Goal: Transaction & Acquisition: Obtain resource

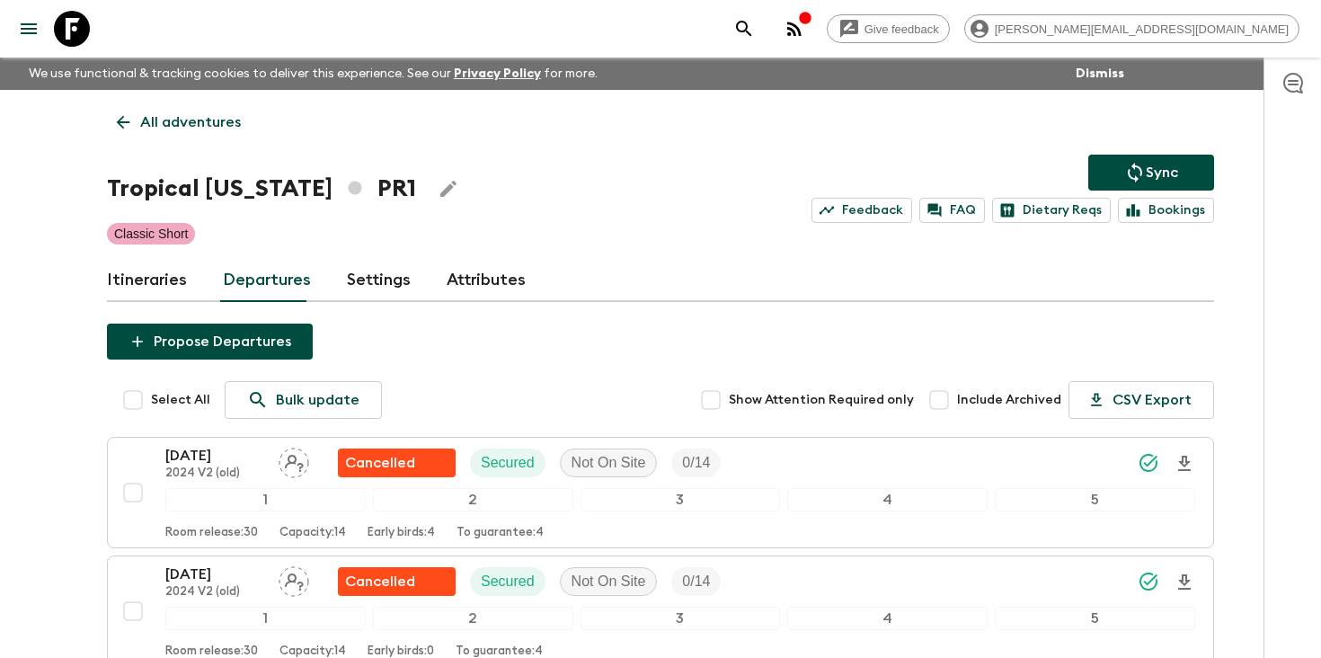
scroll to position [903, 0]
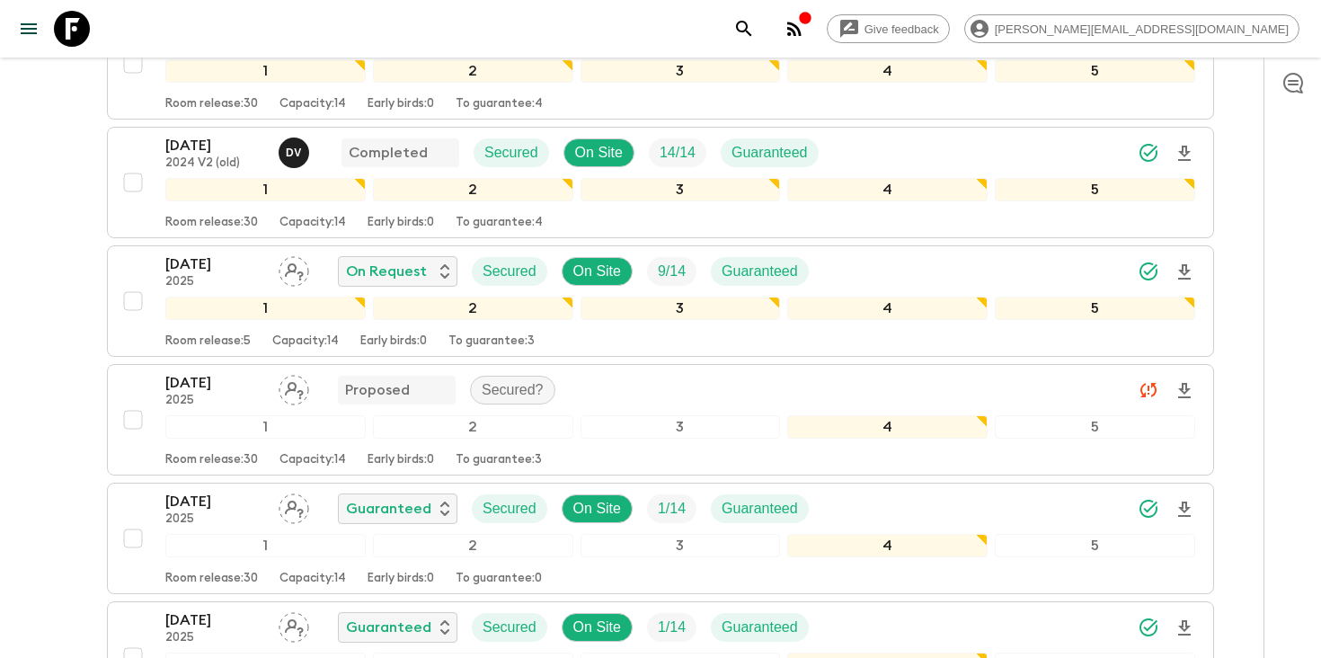
click at [755, 25] on icon "search adventures" at bounding box center [745, 29] width 22 height 22
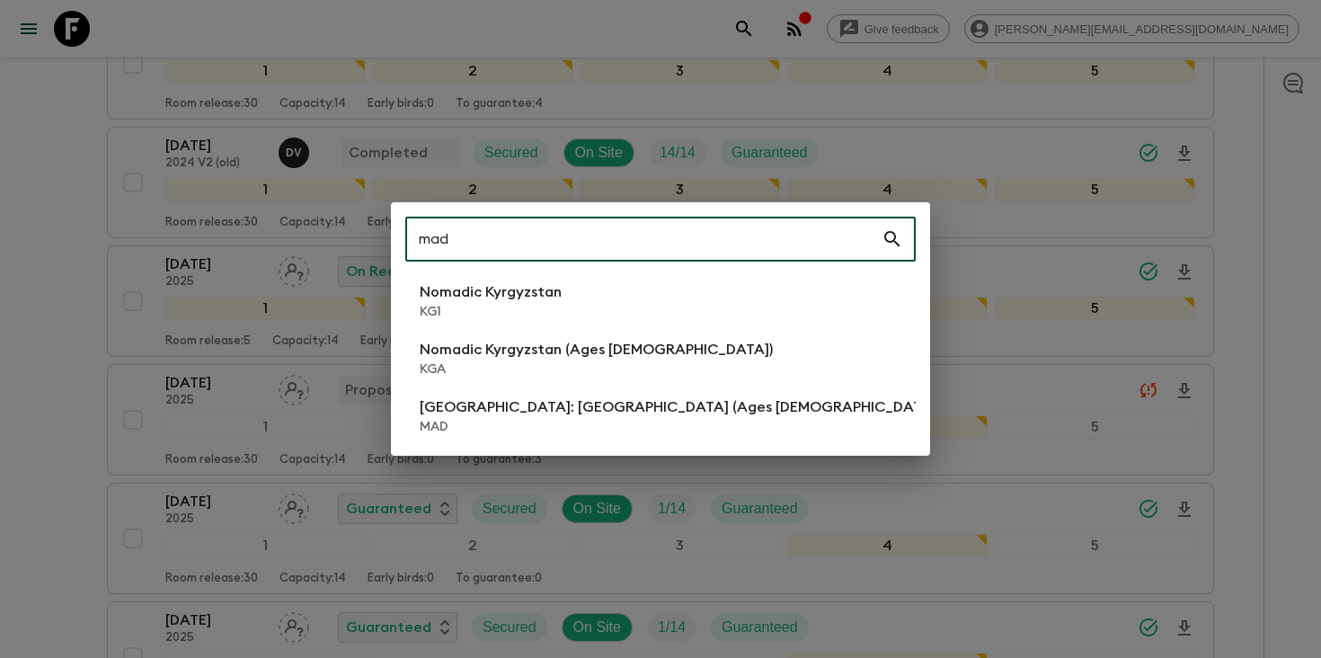
type input "mad"
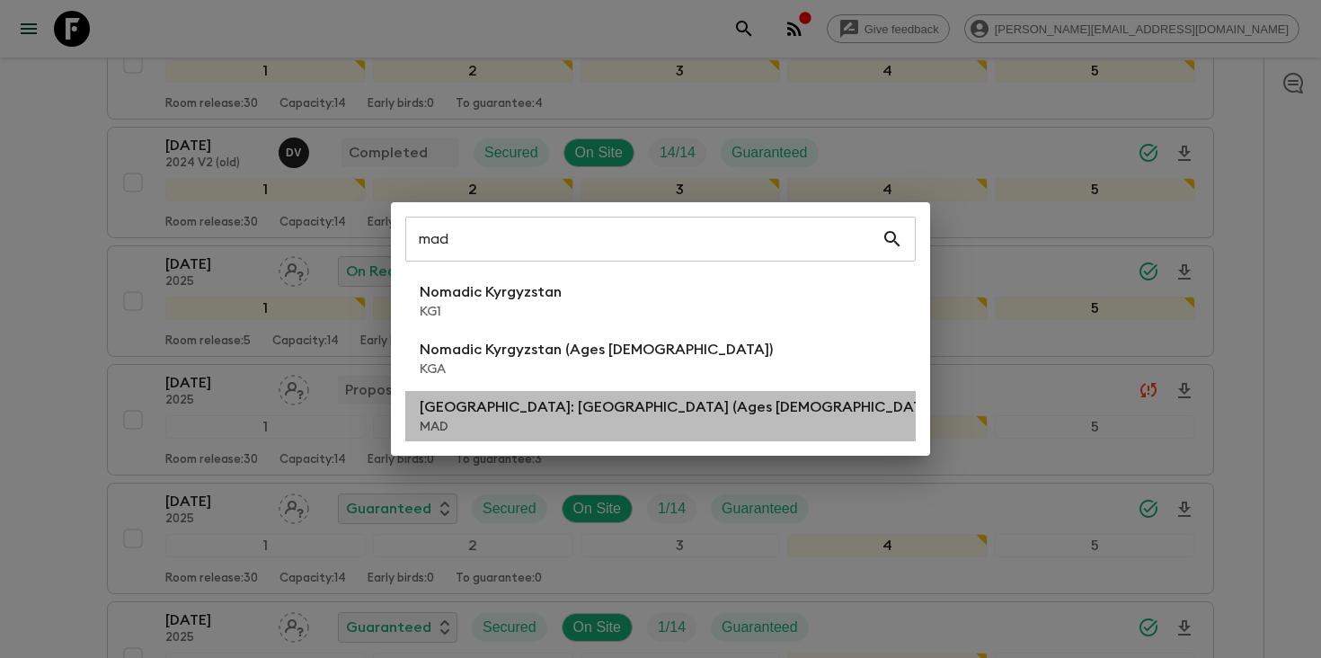
click at [550, 415] on p "[GEOGRAPHIC_DATA]: [GEOGRAPHIC_DATA] (Ages [DEMOGRAPHIC_DATA])" at bounding box center [680, 407] width 520 height 22
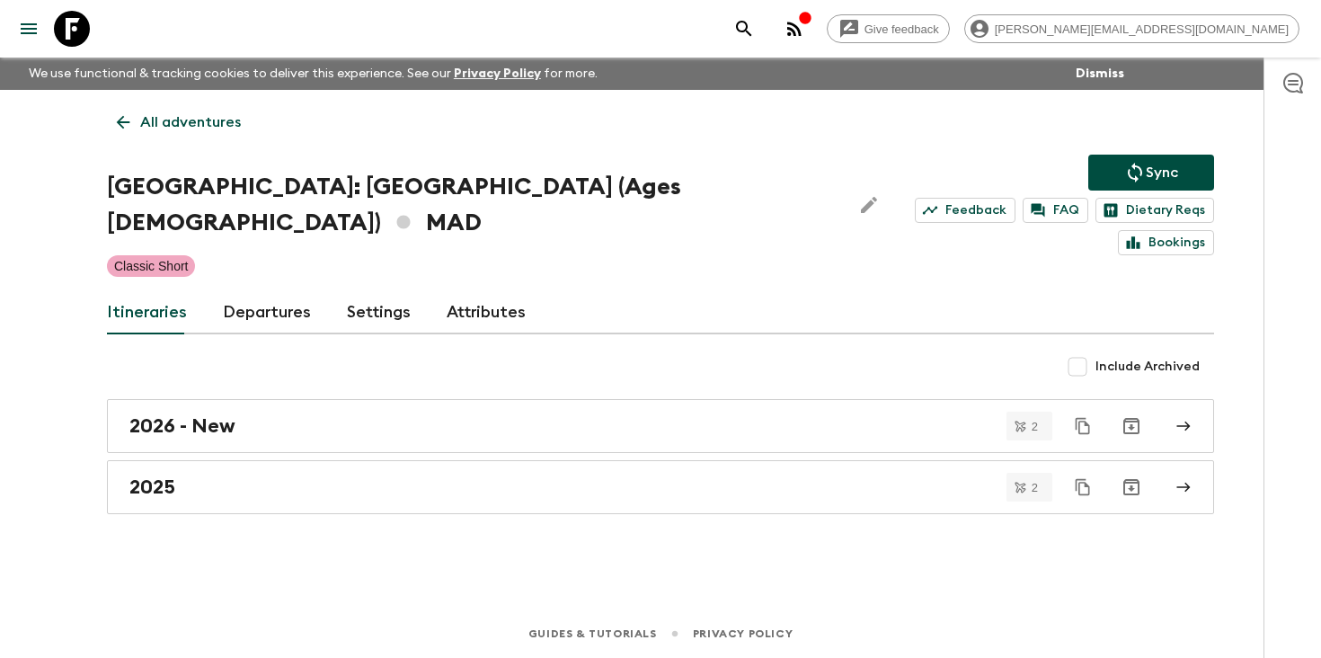
click at [255, 291] on link "Departures" at bounding box center [267, 312] width 88 height 43
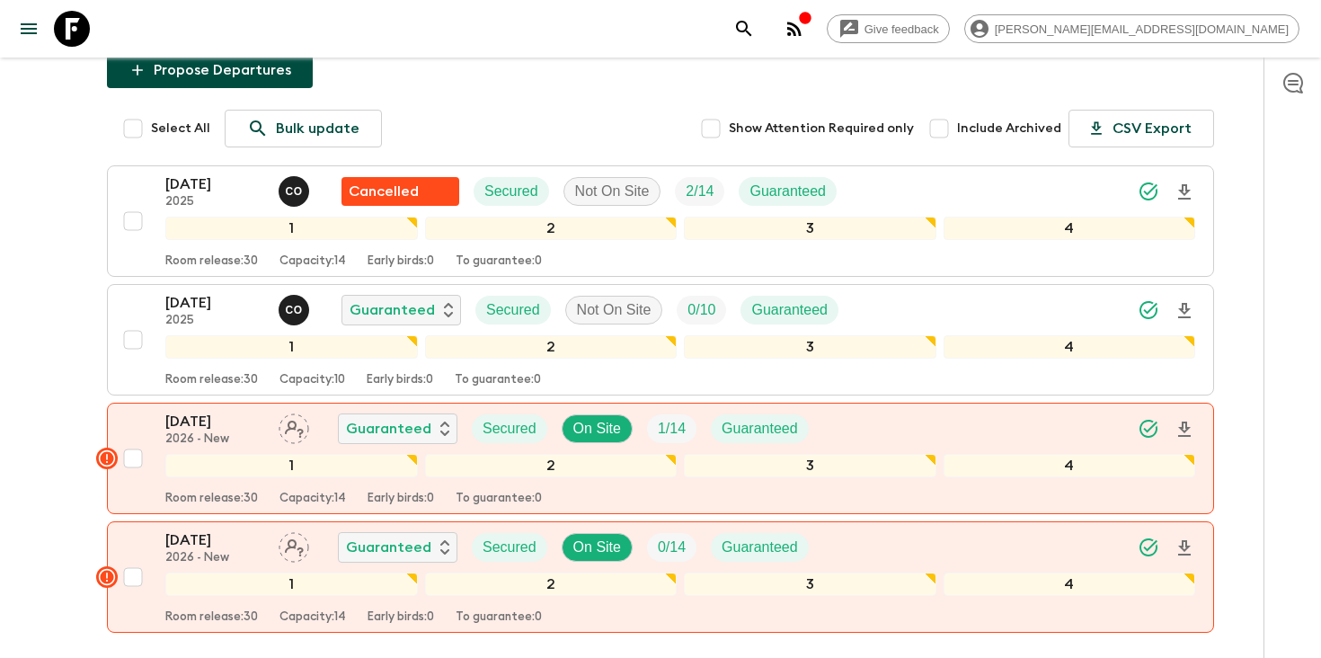
scroll to position [301, 0]
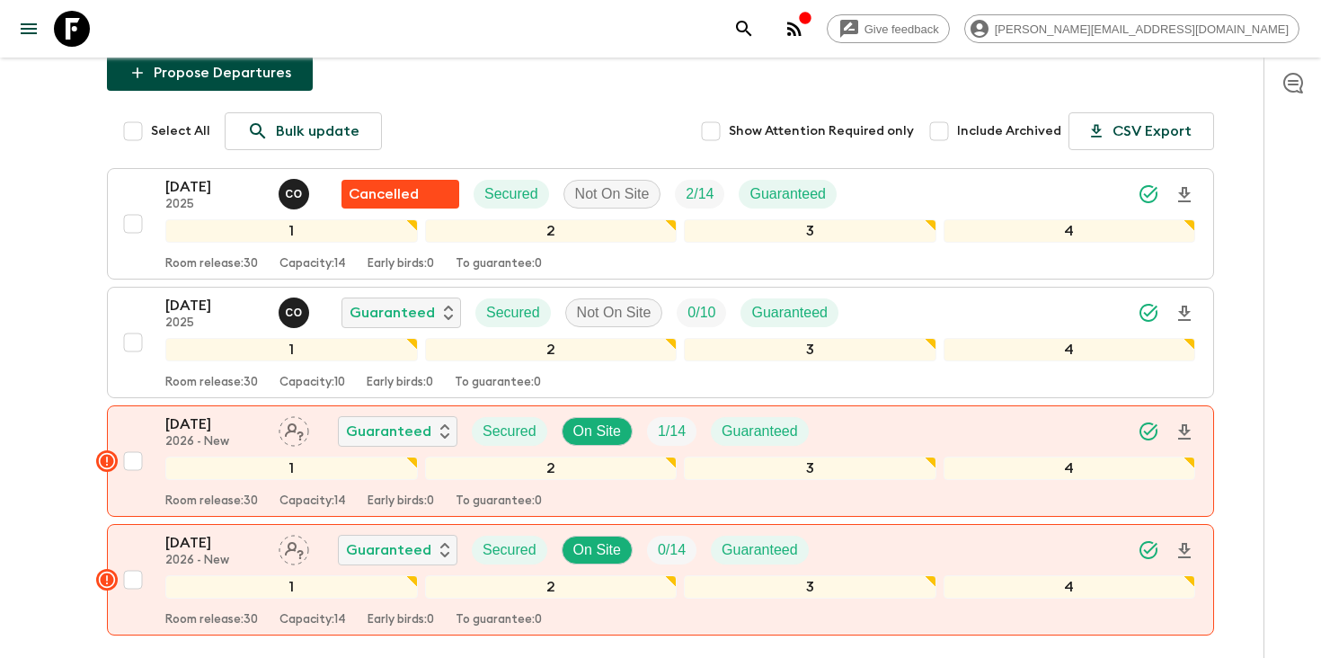
click at [755, 25] on icon "search adventures" at bounding box center [745, 29] width 22 height 22
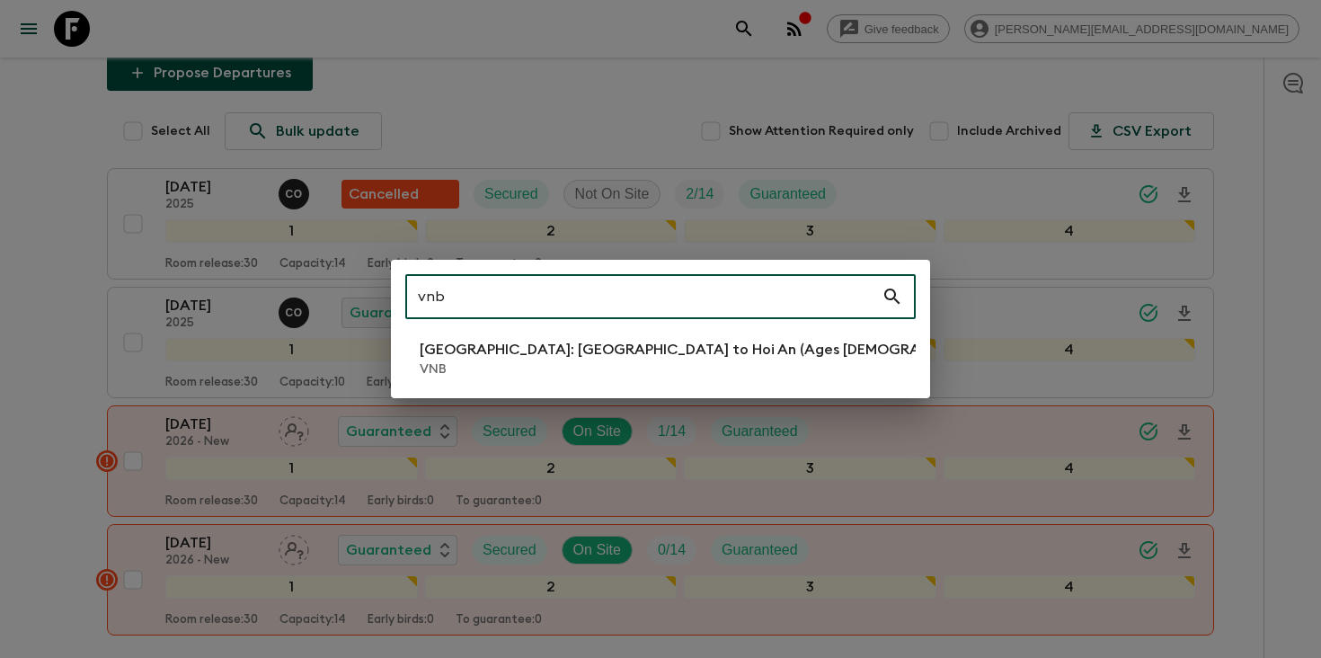
type input "vnb"
click at [717, 350] on li "Vietnam: Hanoi to Hoi An (Ages 45-59) VNB" at bounding box center [660, 358] width 511 height 50
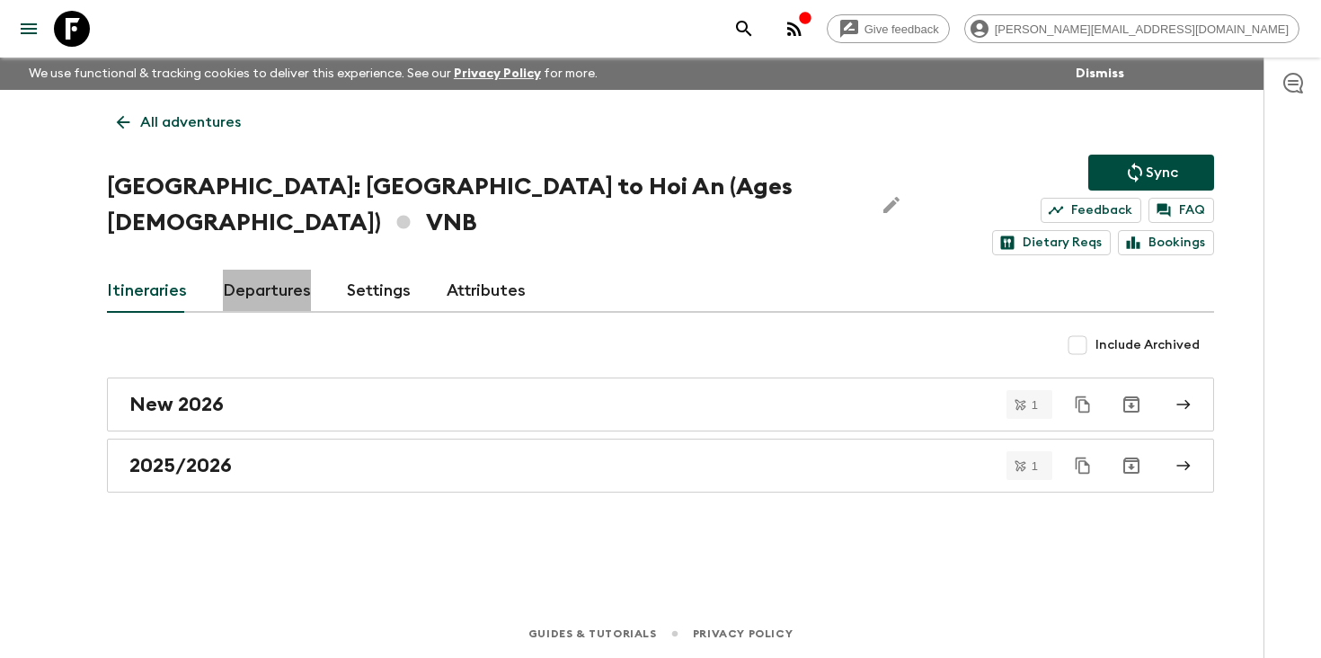
click at [267, 270] on link "Departures" at bounding box center [267, 291] width 88 height 43
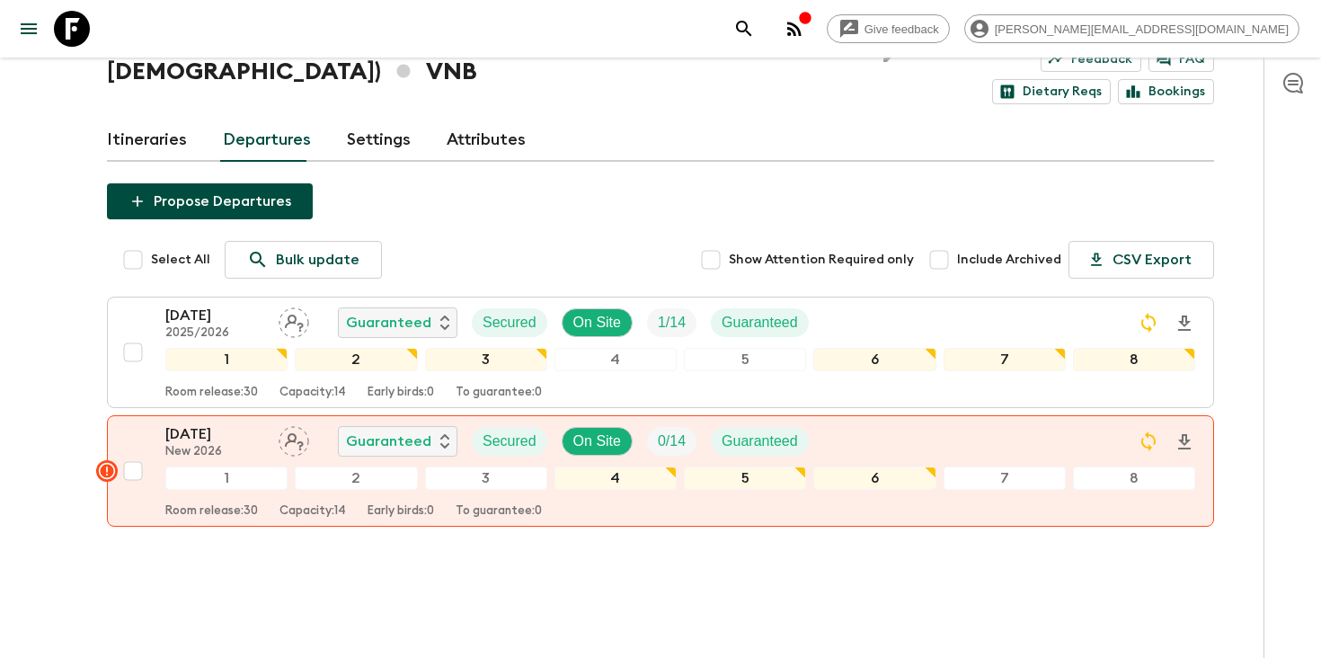
scroll to position [119, 0]
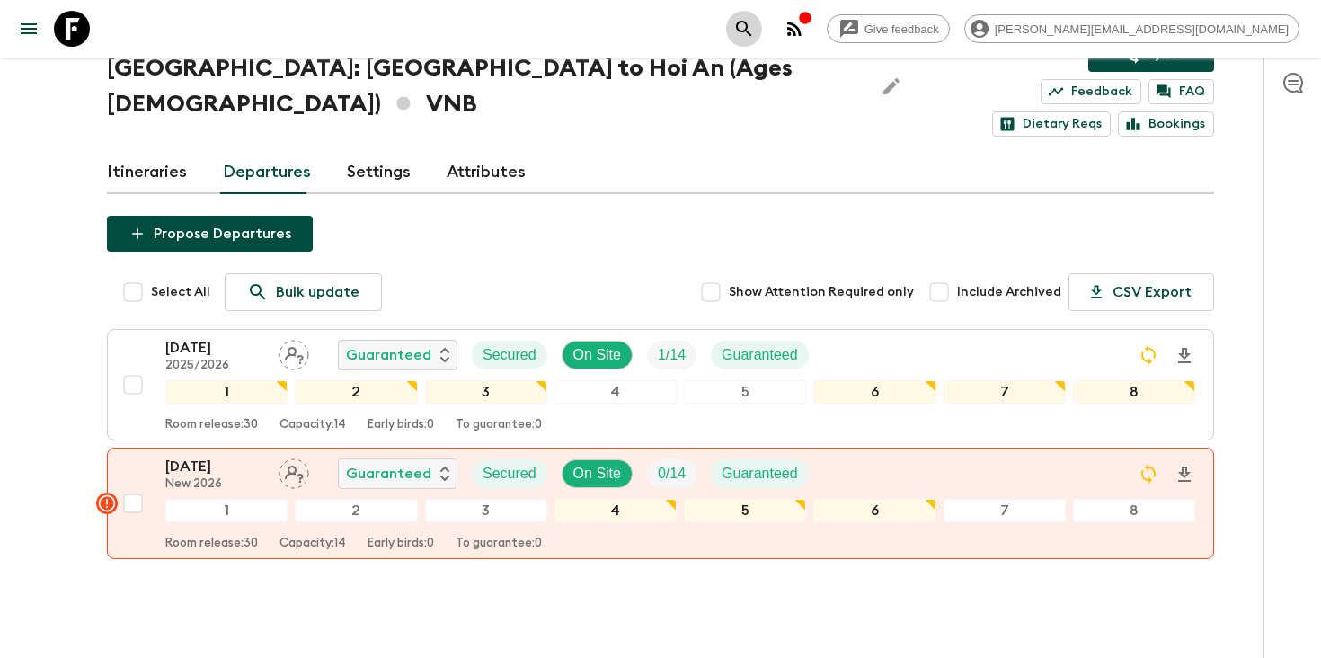
click at [755, 29] on icon "search adventures" at bounding box center [745, 29] width 22 height 22
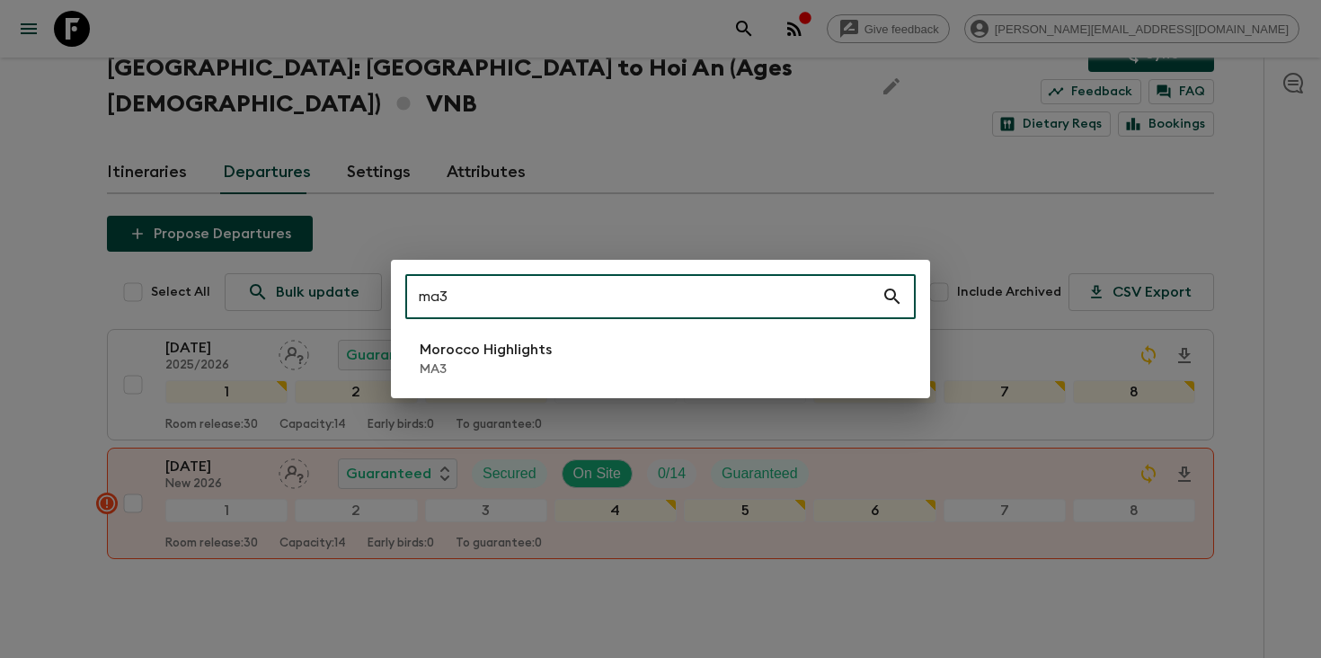
type input "ma3"
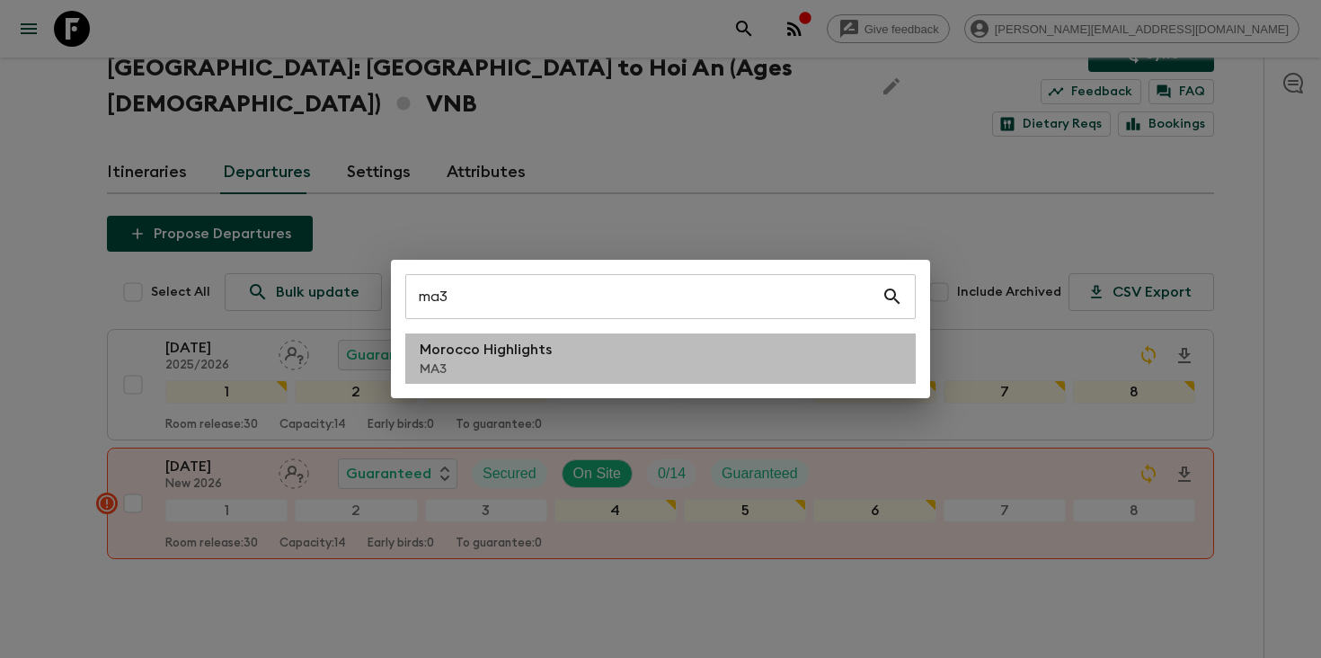
click at [572, 358] on li "Morocco Highlights MA3" at bounding box center [660, 358] width 511 height 50
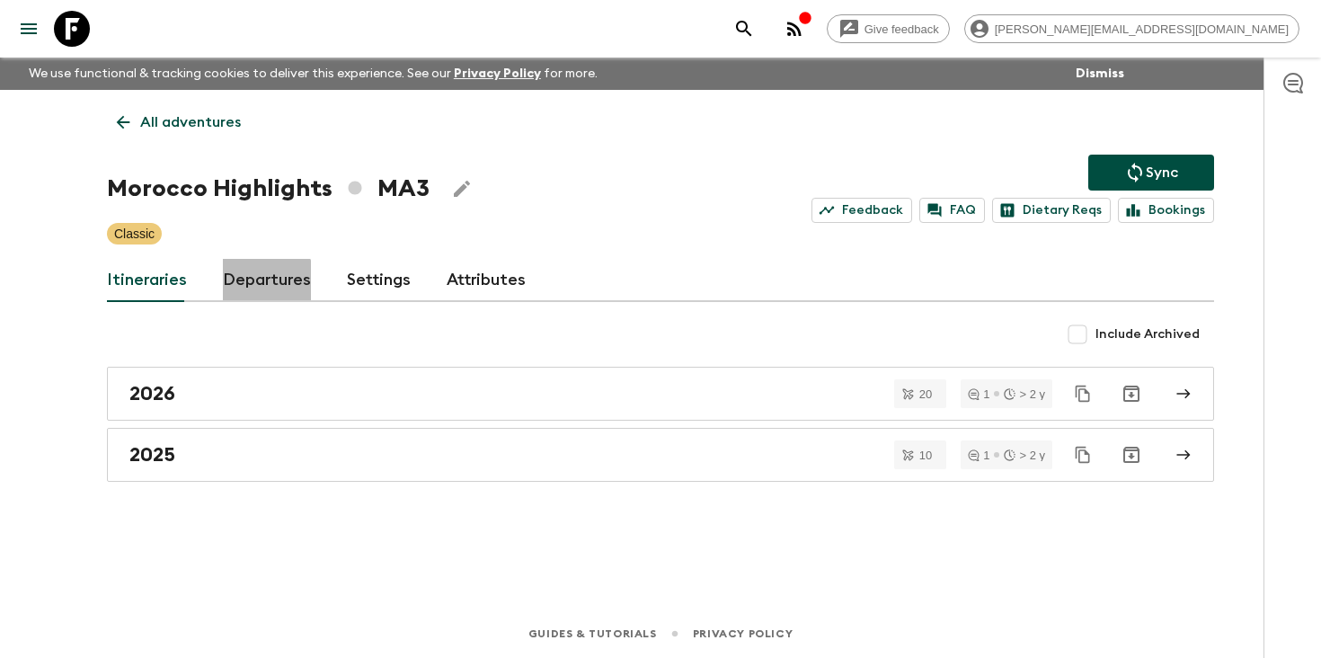
click at [259, 288] on link "Departures" at bounding box center [267, 280] width 88 height 43
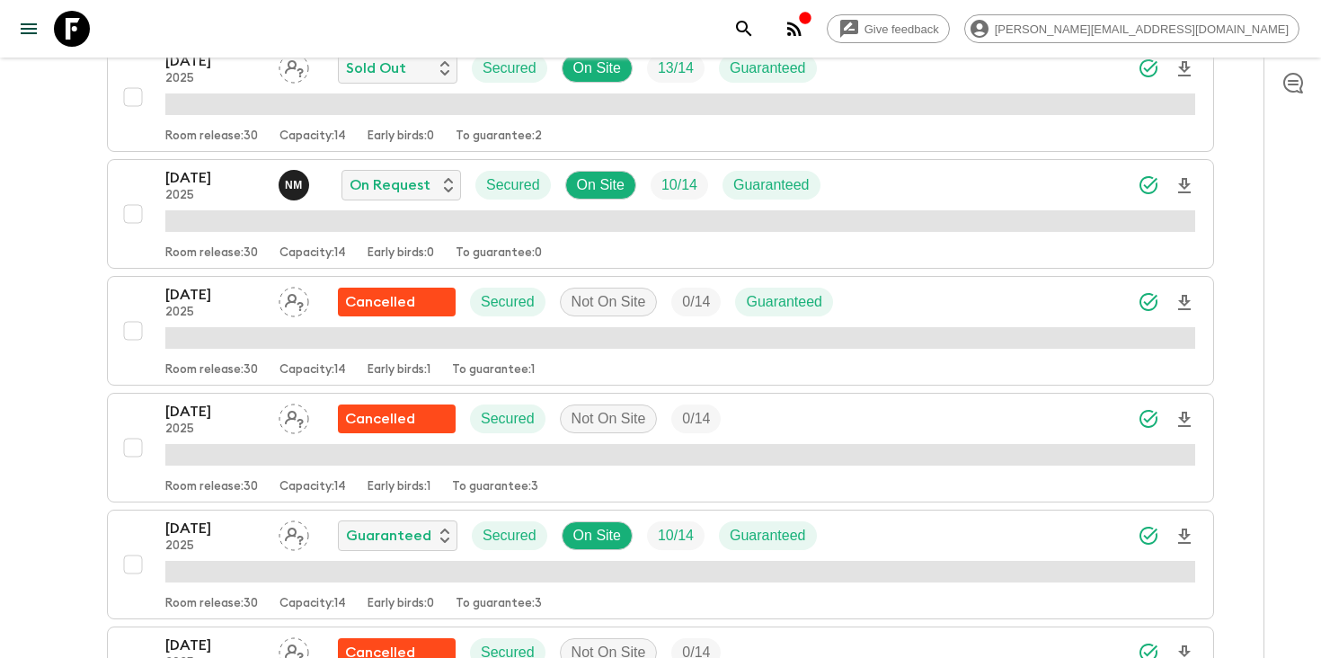
scroll to position [749, 0]
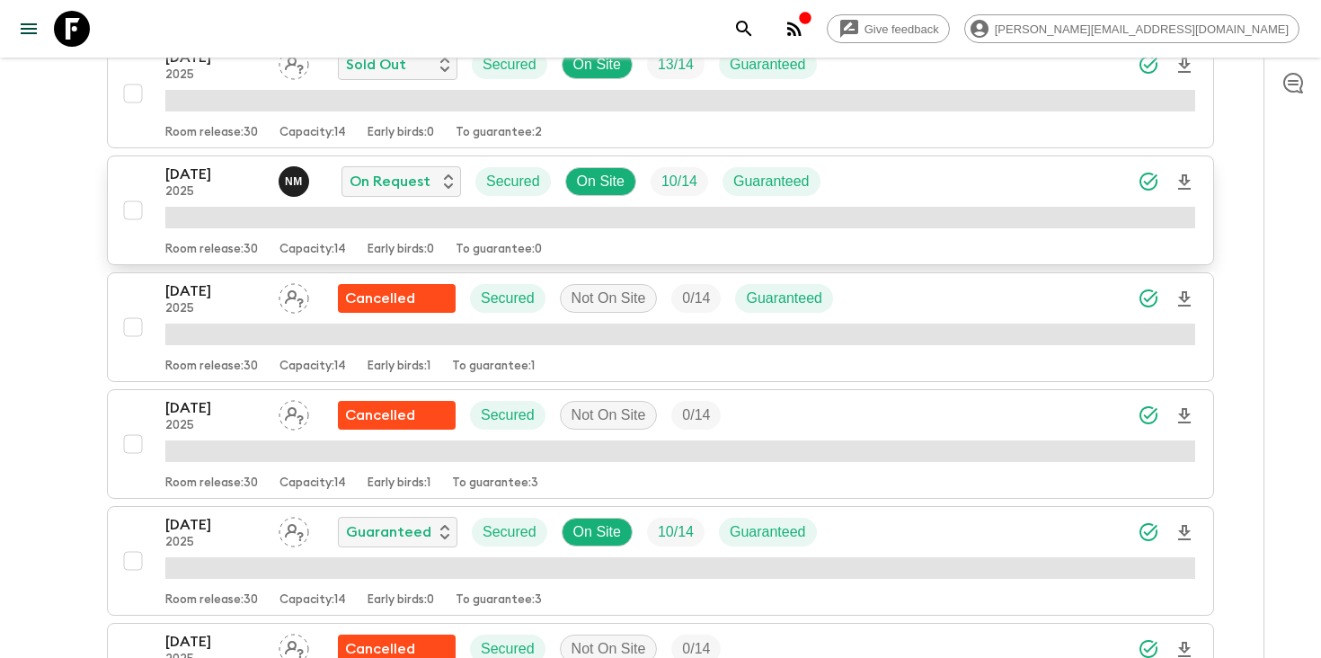
click at [201, 177] on p "18 Oct 2025" at bounding box center [214, 175] width 99 height 22
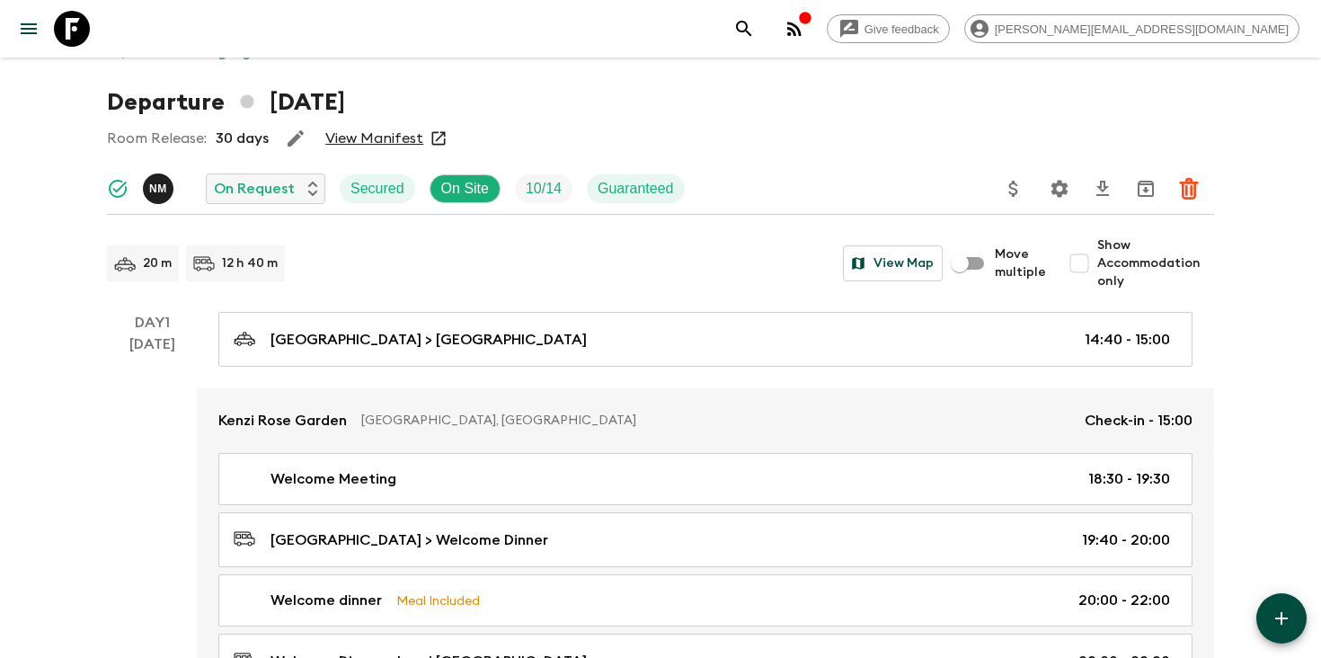
scroll to position [80, 0]
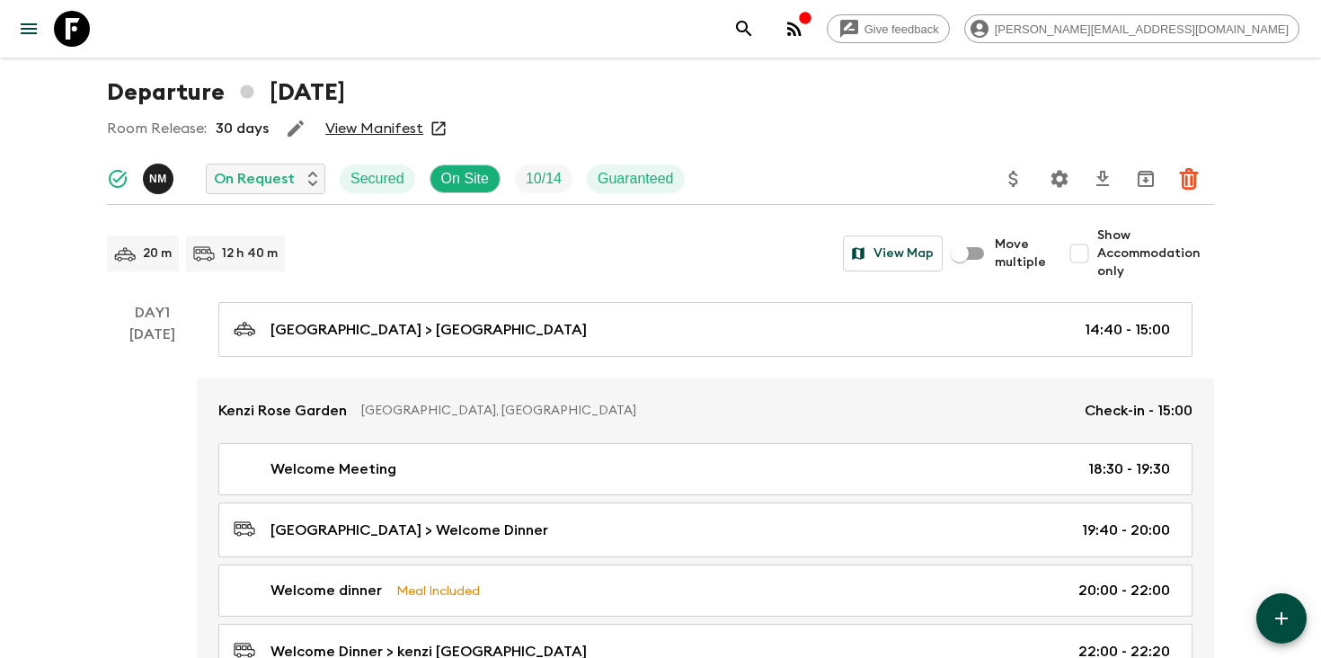
click at [1085, 250] on input "Show Accommodation only" at bounding box center [1080, 254] width 36 height 36
checkbox input "true"
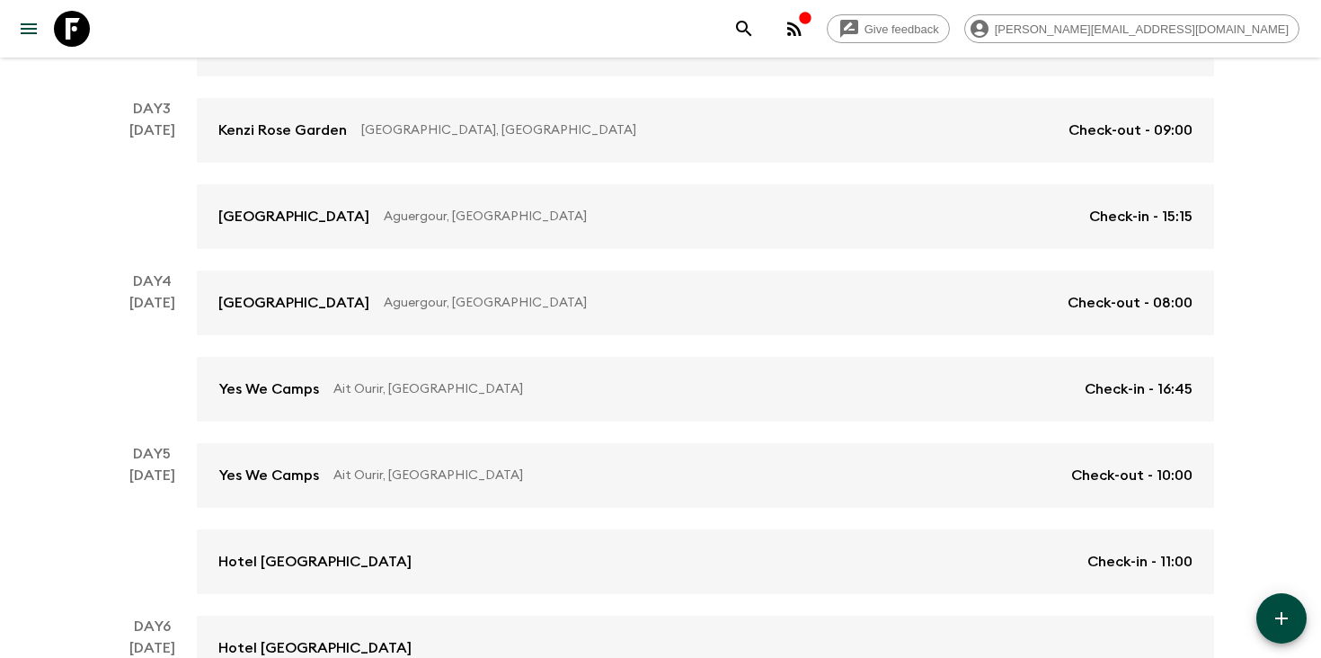
scroll to position [0, 0]
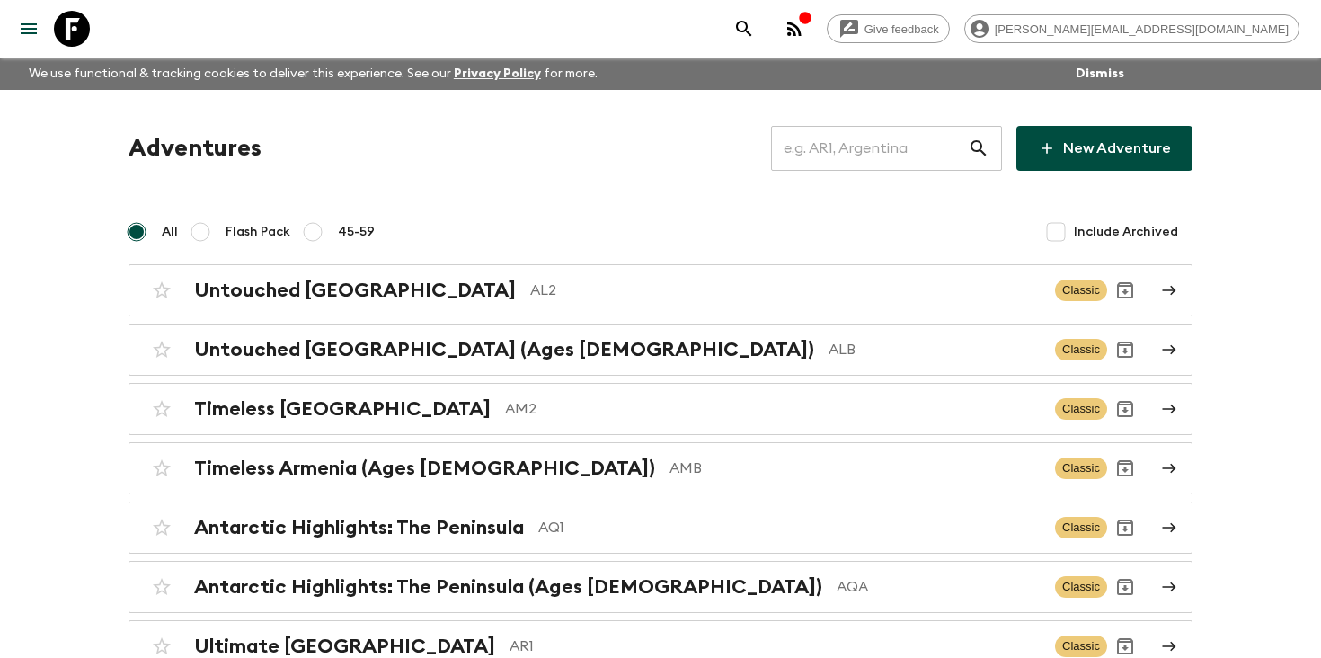
click at [902, 153] on input "text" at bounding box center [869, 148] width 197 height 50
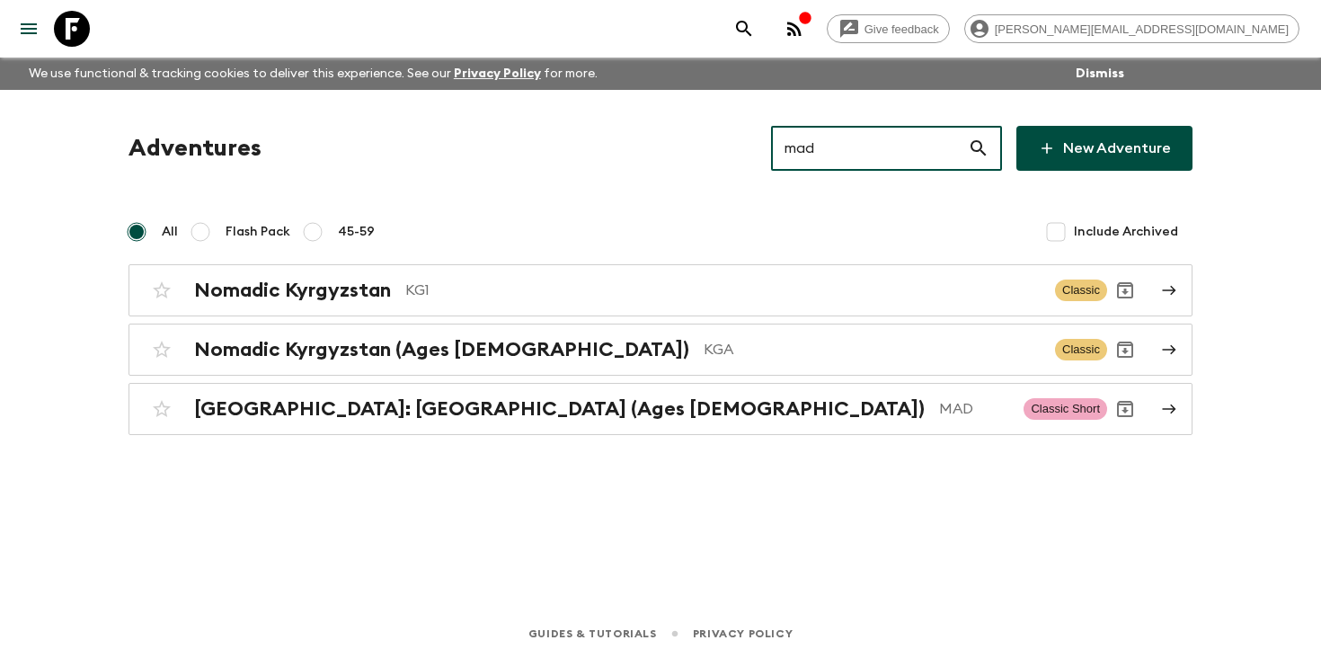
type input "mad"
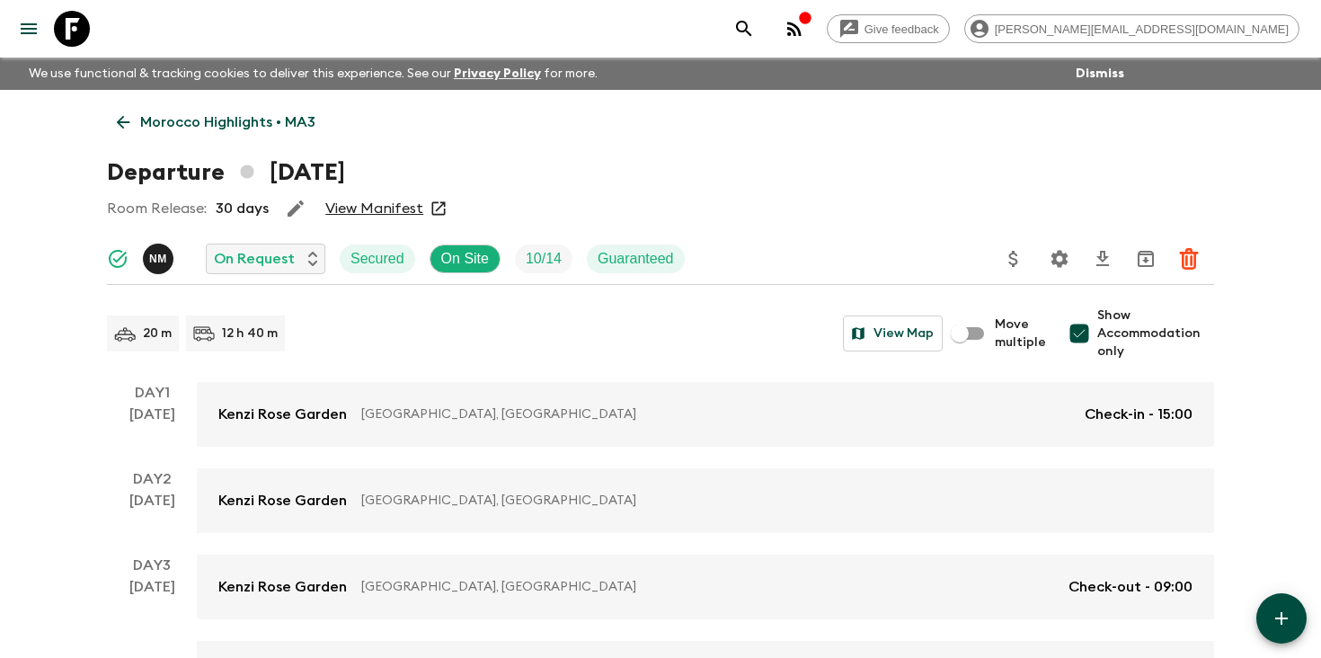
click at [755, 25] on icon "search adventures" at bounding box center [745, 29] width 22 height 22
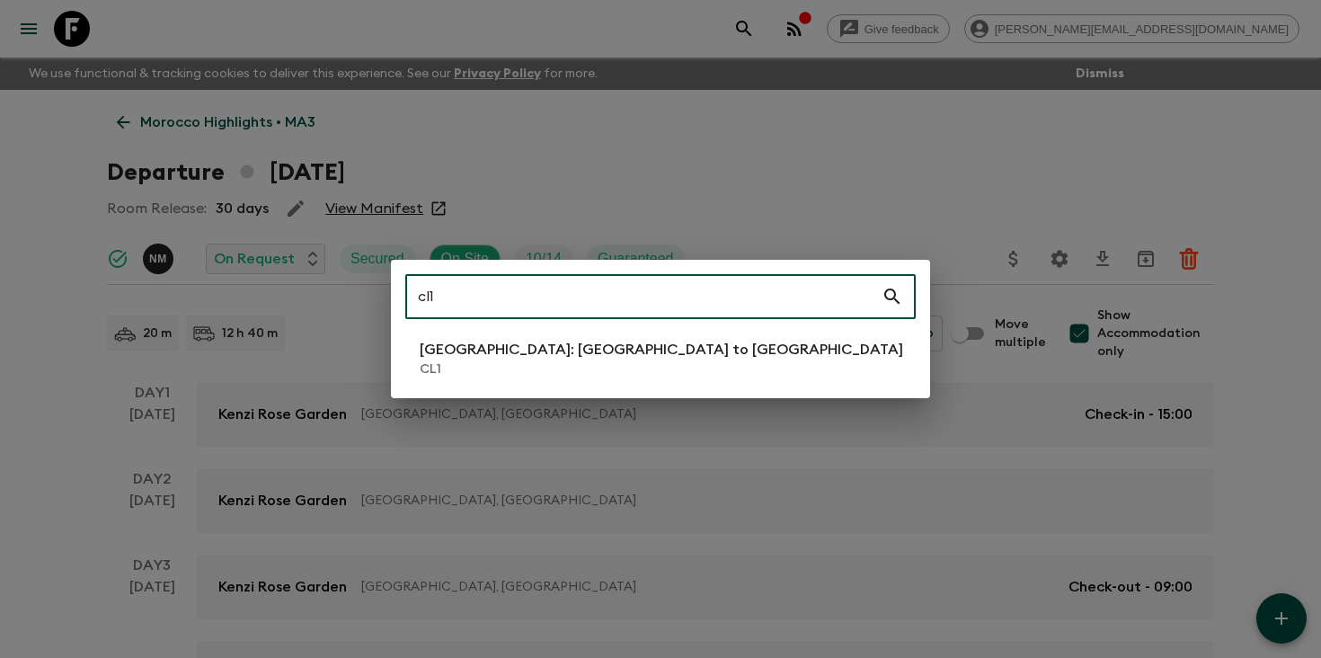
type input "cl1"
click at [504, 378] on li "[GEOGRAPHIC_DATA]: [GEOGRAPHIC_DATA] to [GEOGRAPHIC_DATA] CL1" at bounding box center [660, 358] width 511 height 50
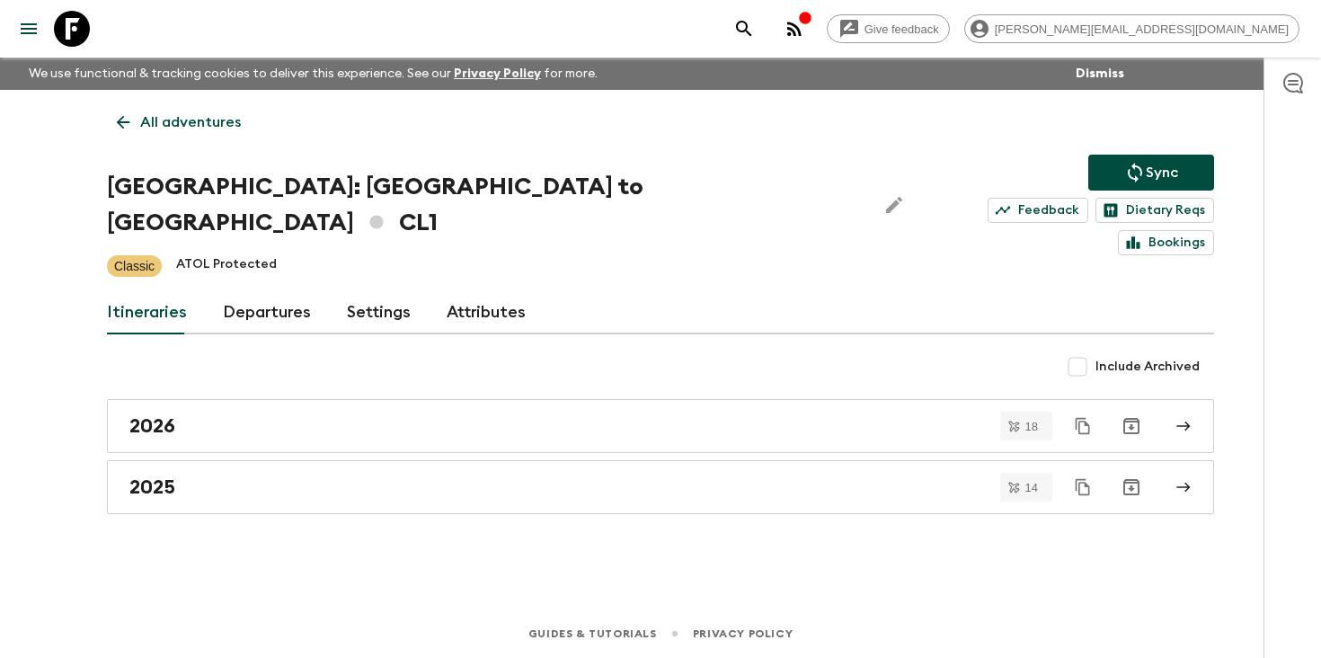
click at [270, 291] on link "Departures" at bounding box center [267, 312] width 88 height 43
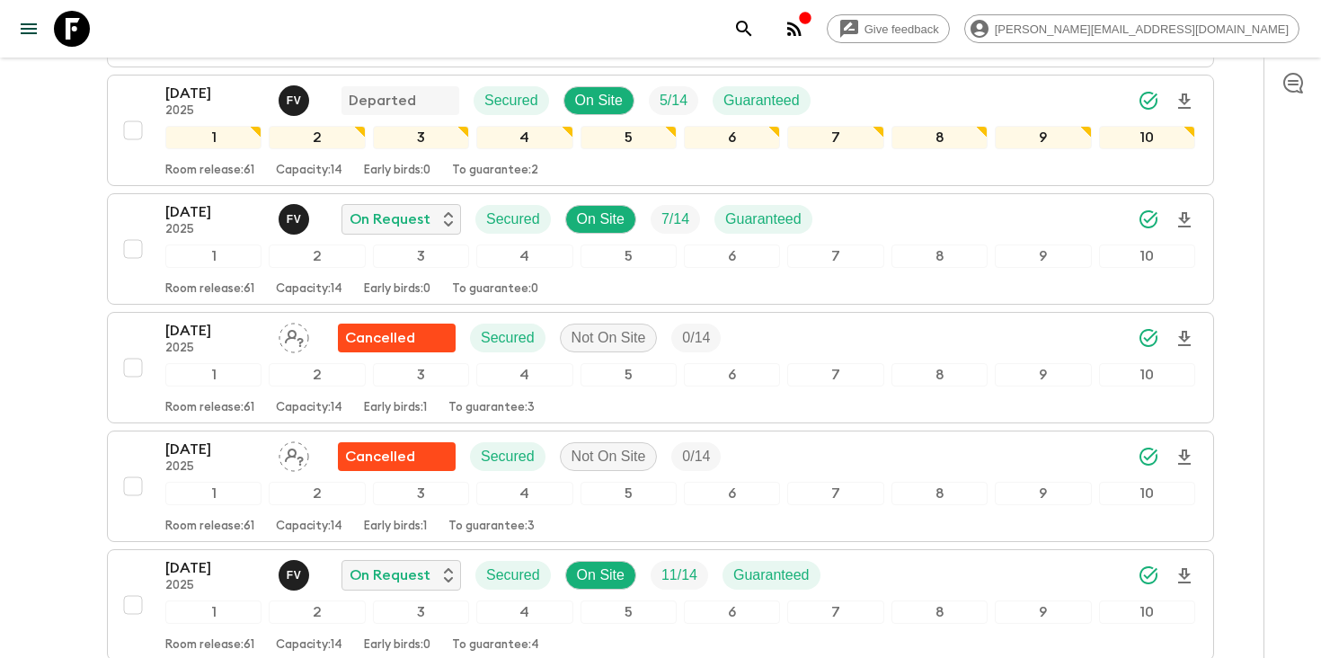
scroll to position [3605, 0]
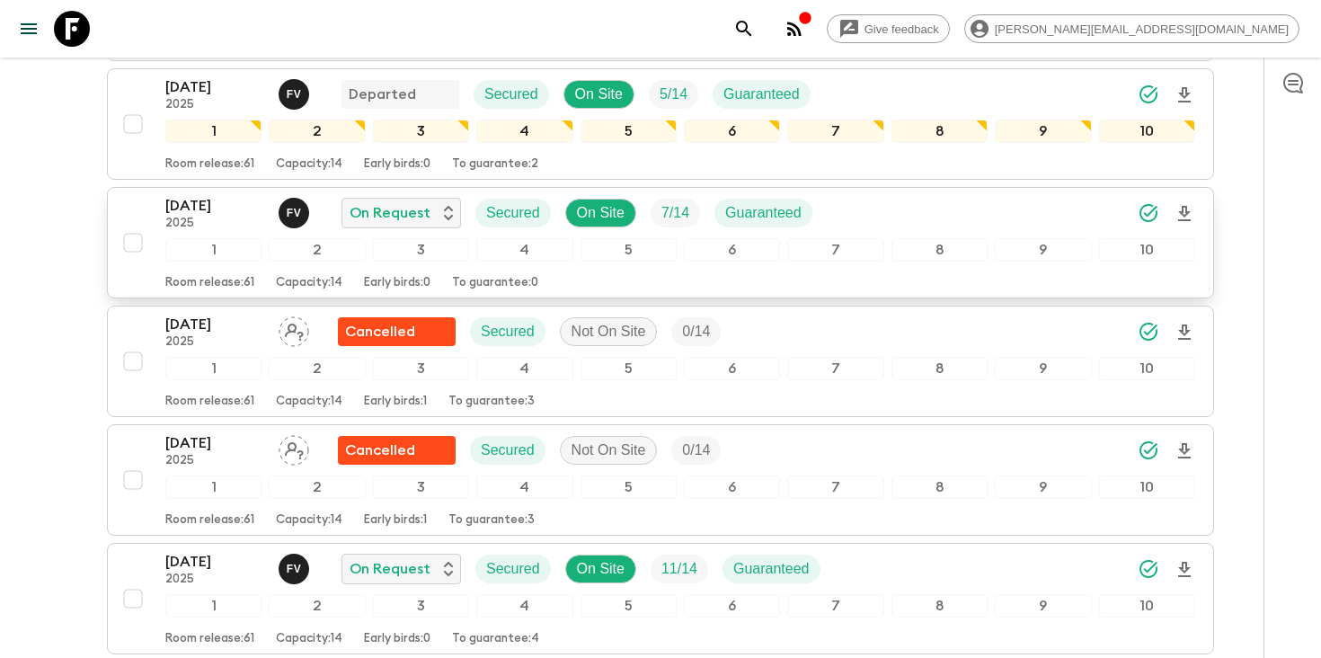
click at [974, 198] on div "[DATE] 2025 F V On Request Secured On Site 7 / 14 Guaranteed" at bounding box center [680, 213] width 1030 height 36
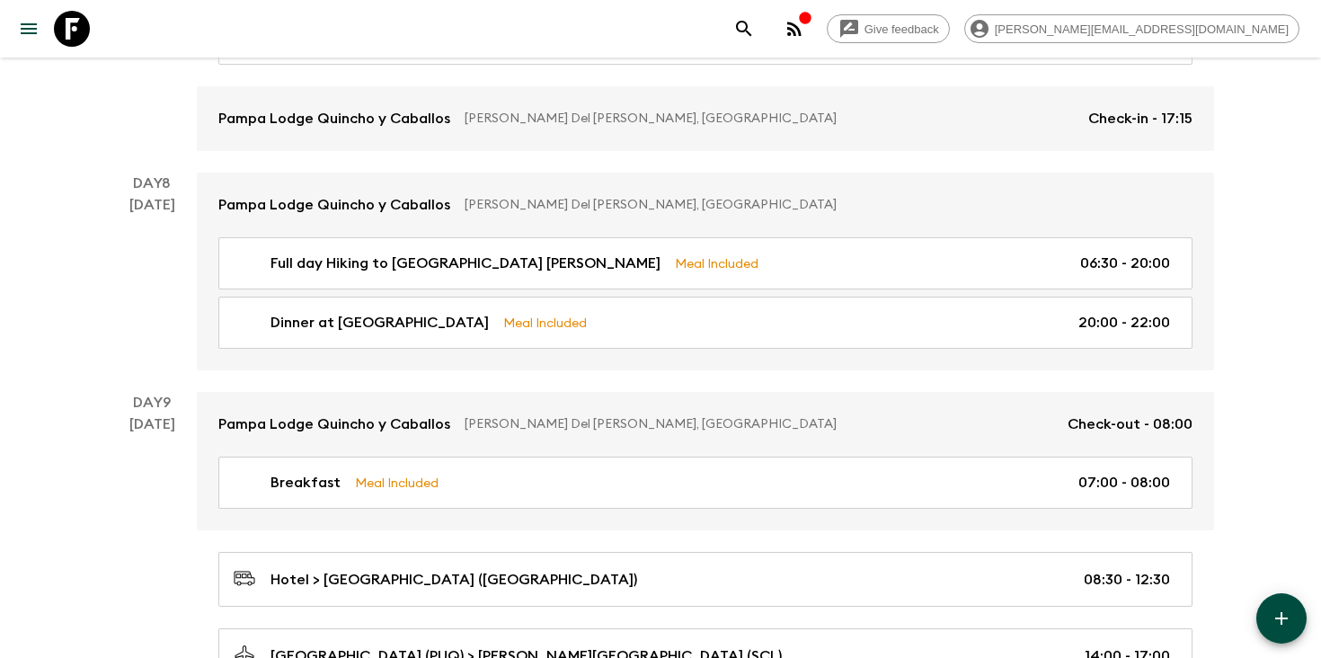
scroll to position [3525, 0]
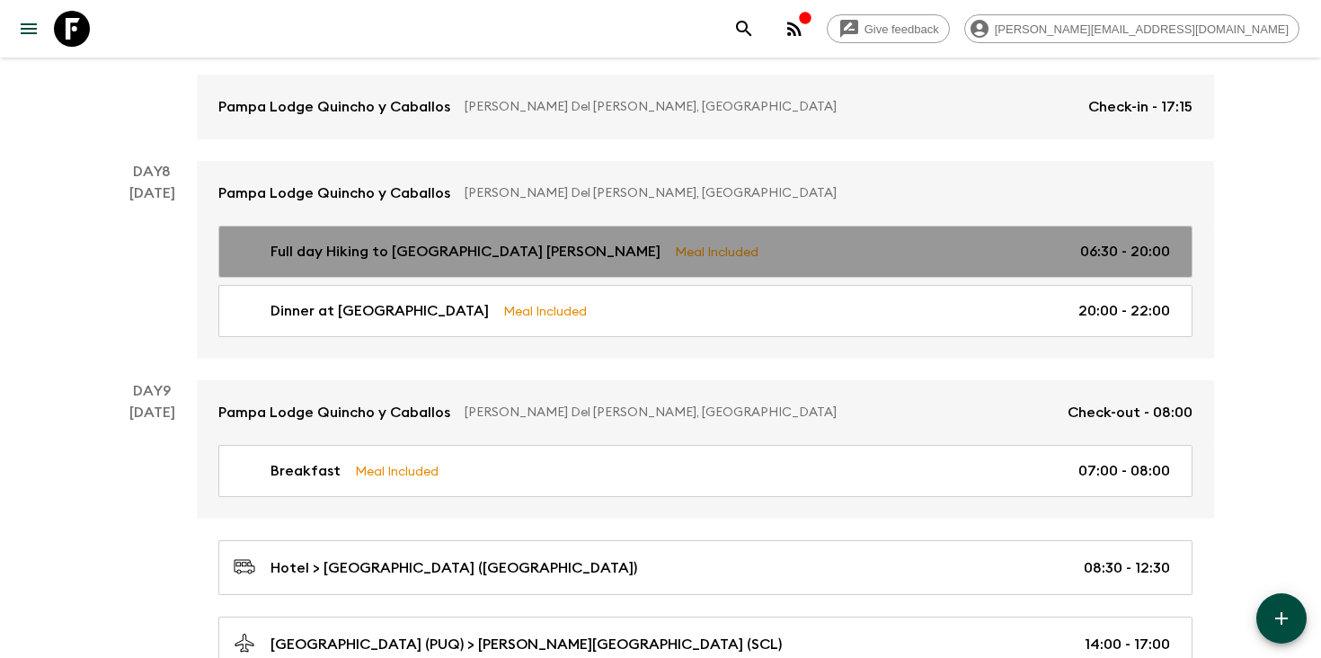
click at [675, 248] on p "Meal Included" at bounding box center [717, 252] width 84 height 20
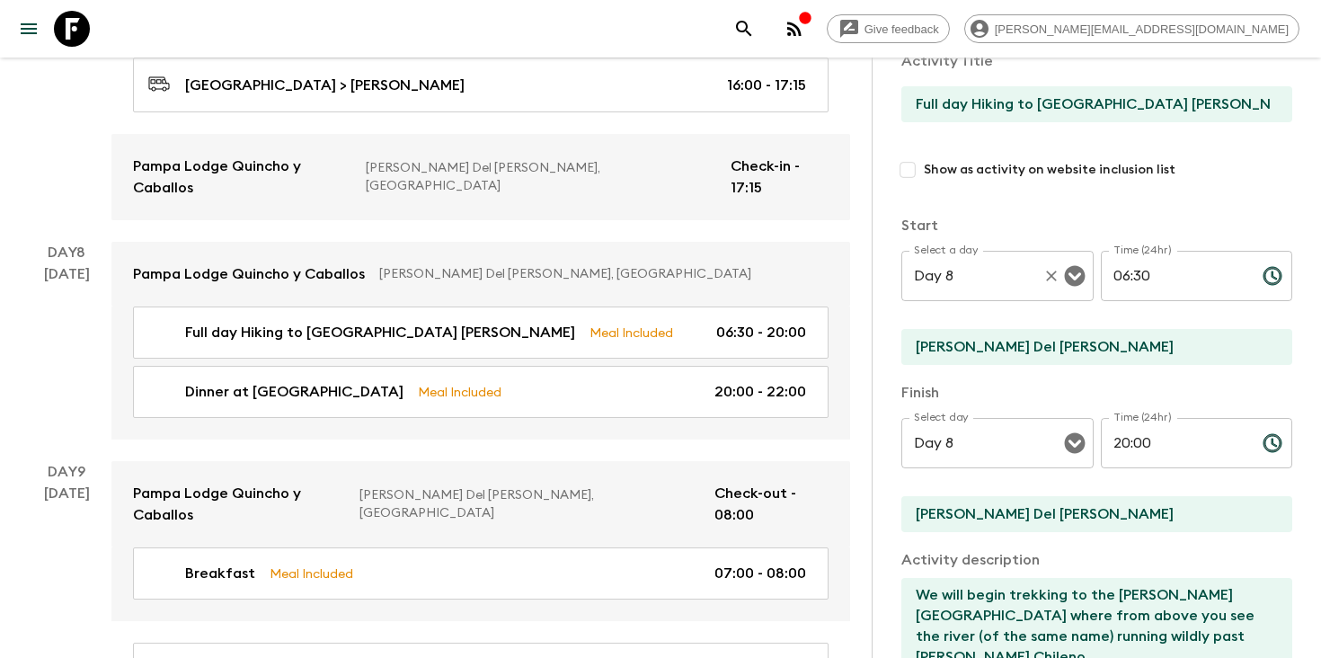
scroll to position [417, 0]
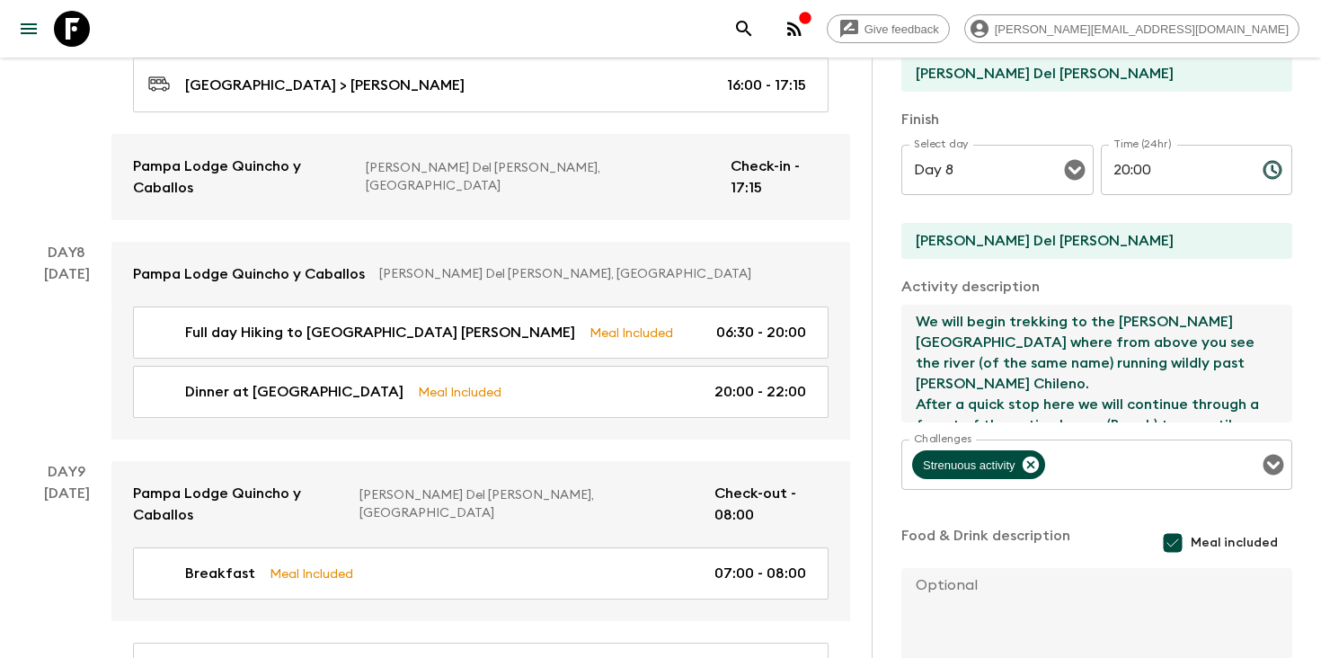
click at [1107, 389] on textarea "We will begin trekking to the [PERSON_NAME][GEOGRAPHIC_DATA] where from above y…" at bounding box center [1090, 364] width 377 height 118
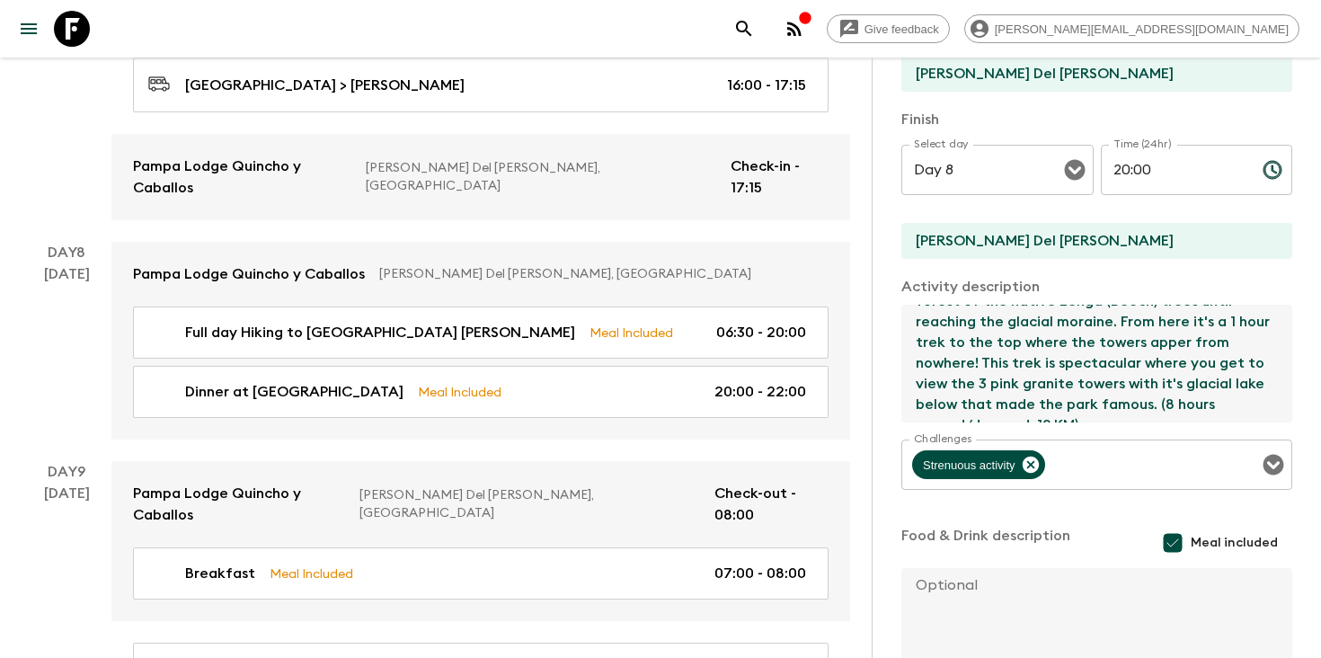
scroll to position [0, 0]
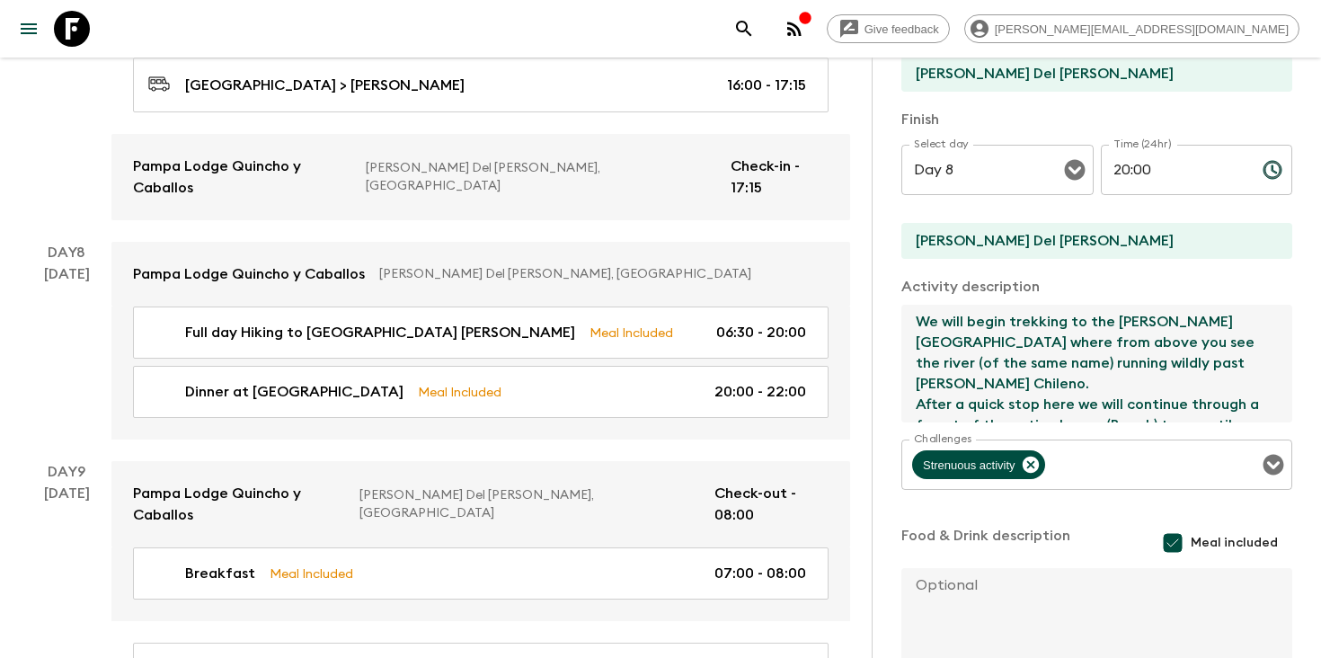
drag, startPoint x: 1092, startPoint y: 405, endPoint x: 905, endPoint y: 262, distance: 235.3
click at [905, 262] on div "Activity Title Full day Hiking to [GEOGRAPHIC_DATA] [PERSON_NAME] Show as activ…" at bounding box center [1097, 226] width 391 height 926
click at [755, 24] on icon "search adventures" at bounding box center [745, 29] width 22 height 22
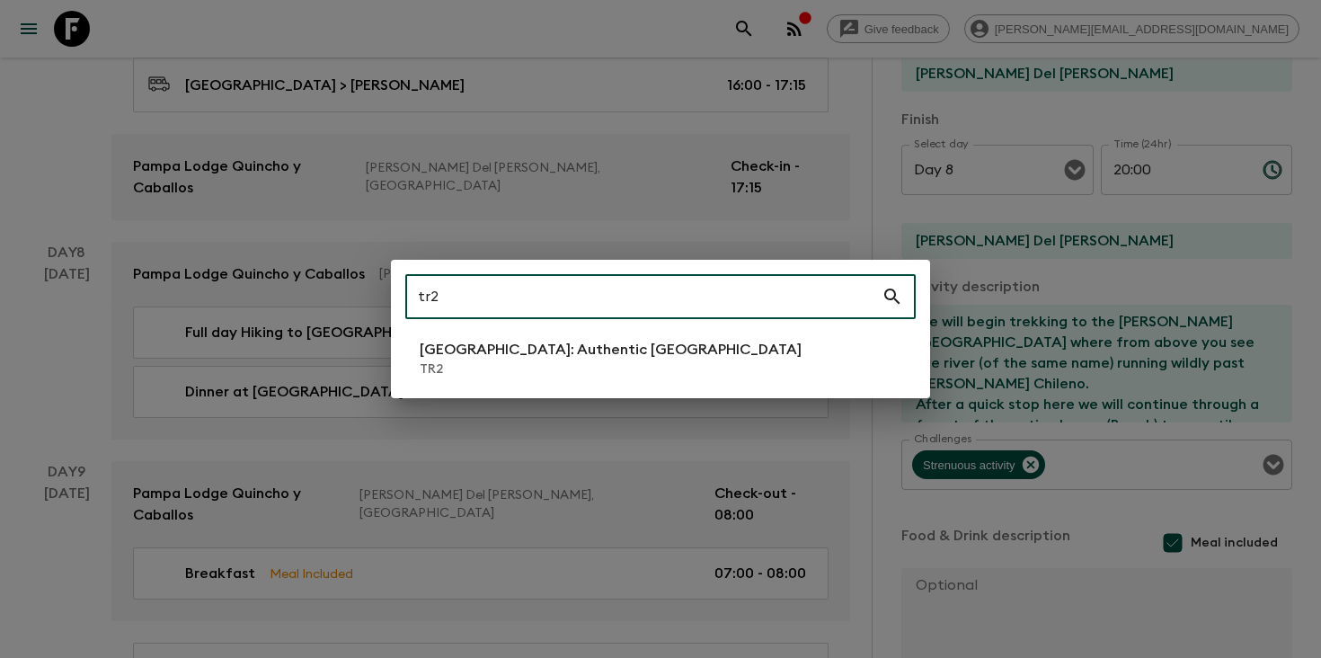
type input "tr2"
click at [585, 348] on p "[GEOGRAPHIC_DATA]: Authentic [GEOGRAPHIC_DATA]" at bounding box center [611, 350] width 382 height 22
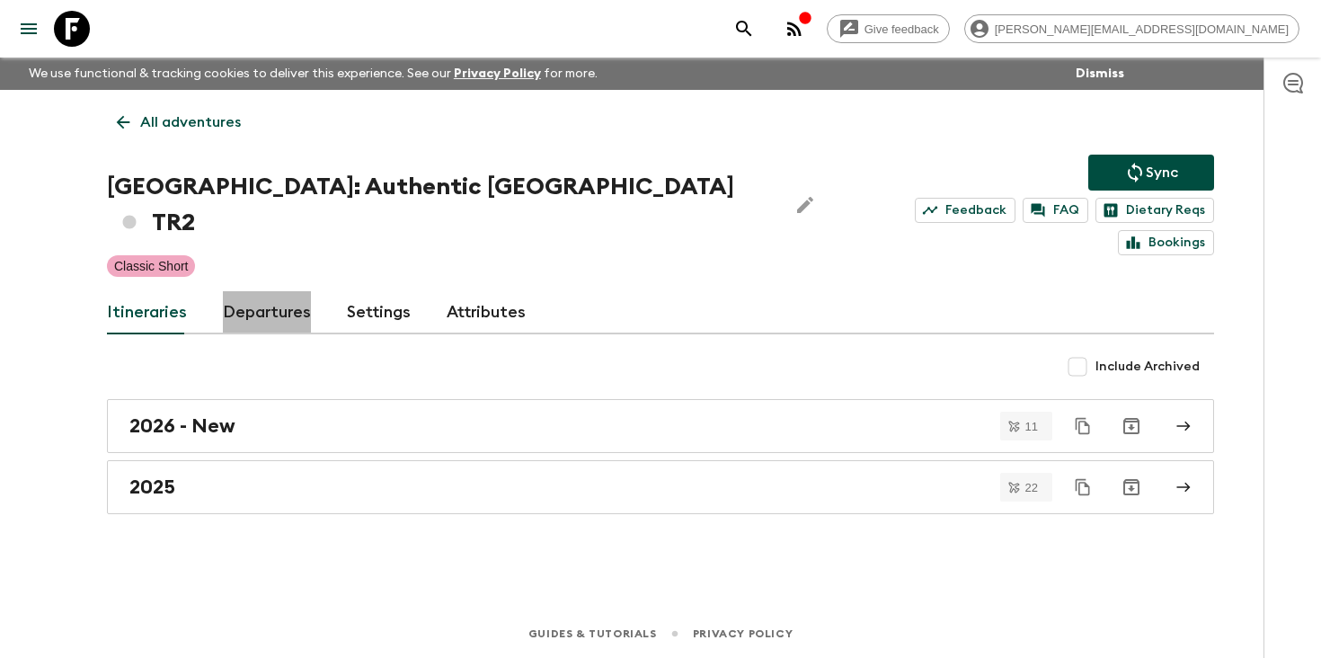
click at [271, 291] on link "Departures" at bounding box center [267, 312] width 88 height 43
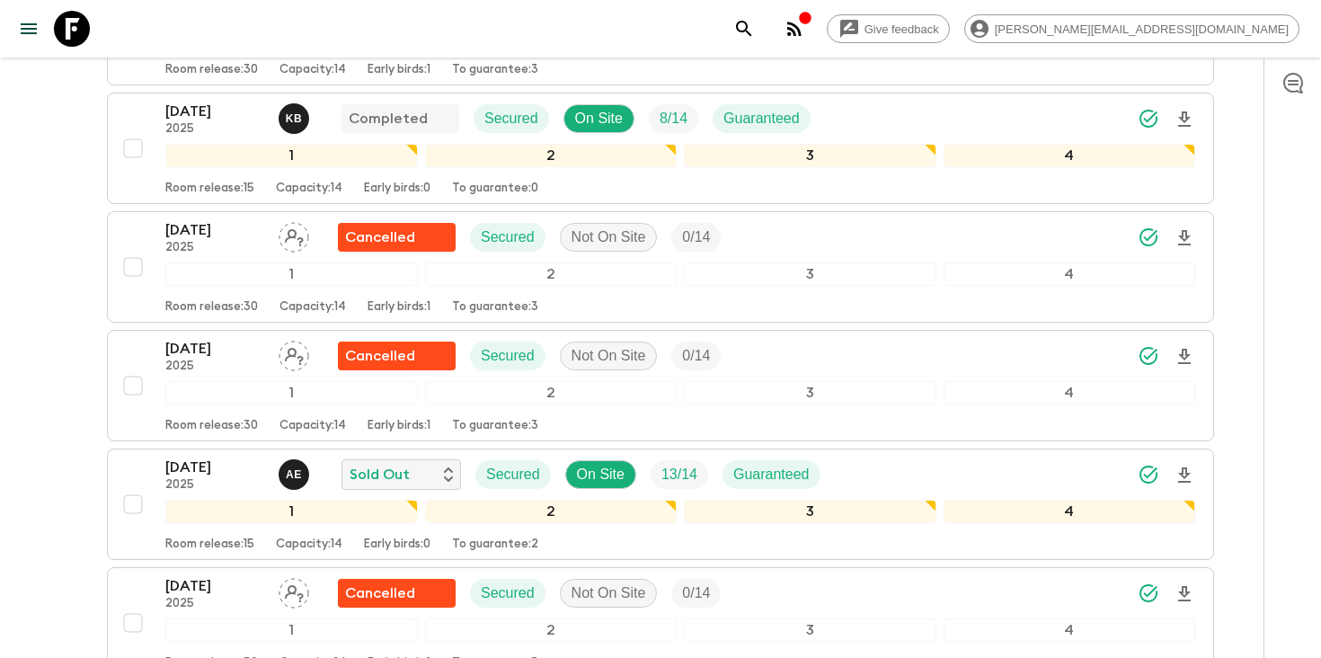
scroll to position [2482, 0]
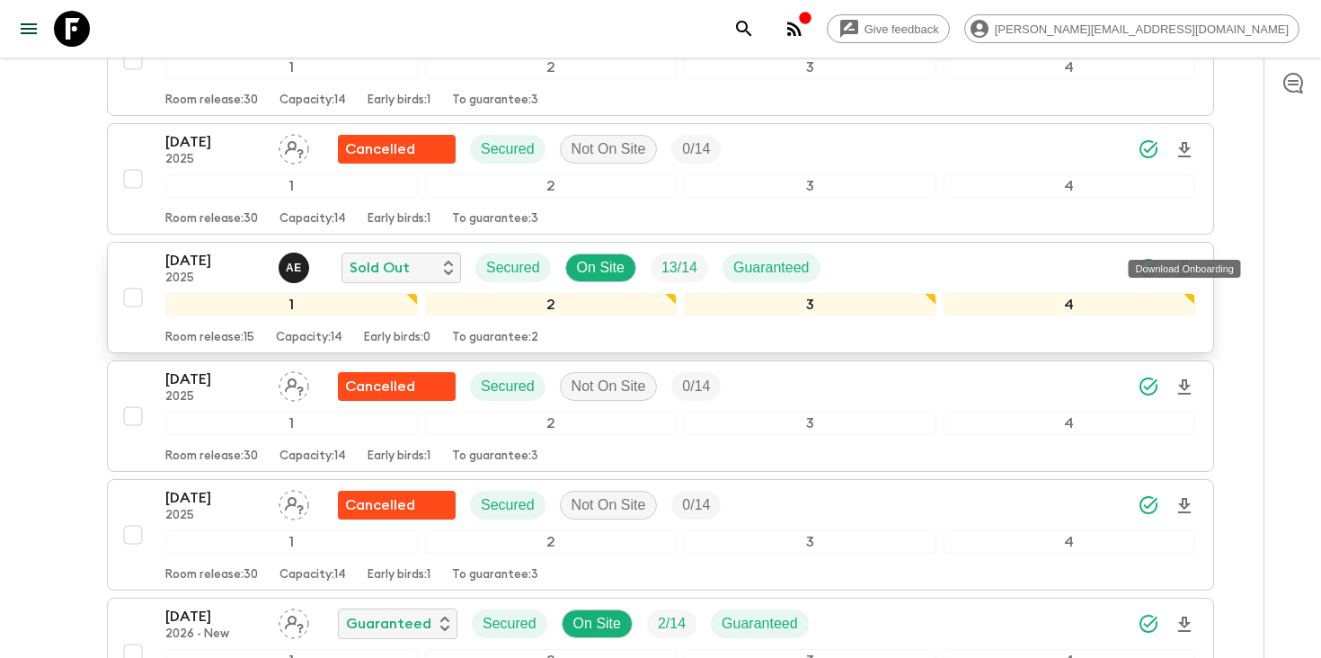
click at [1178, 258] on icon "Download Onboarding" at bounding box center [1185, 269] width 22 height 22
